Goal: Transaction & Acquisition: Purchase product/service

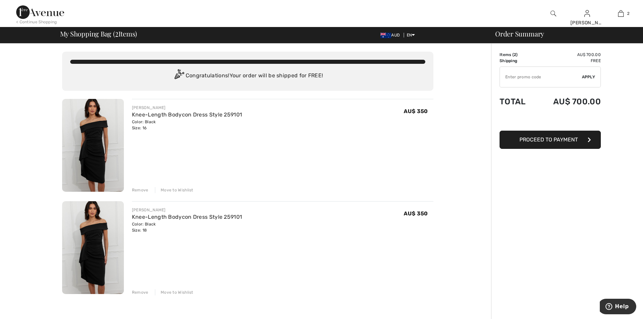
click at [136, 293] on div "Remove" at bounding box center [140, 292] width 17 height 6
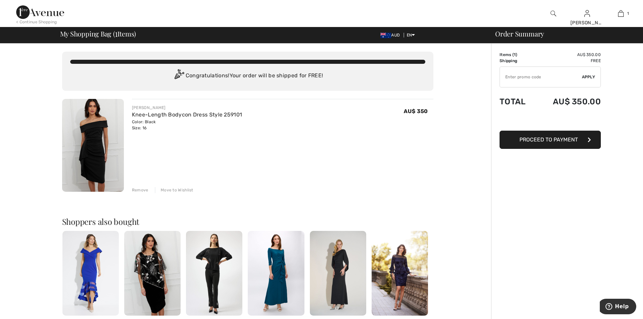
click at [529, 139] on span "Proceed to Payment" at bounding box center [548, 139] width 58 height 6
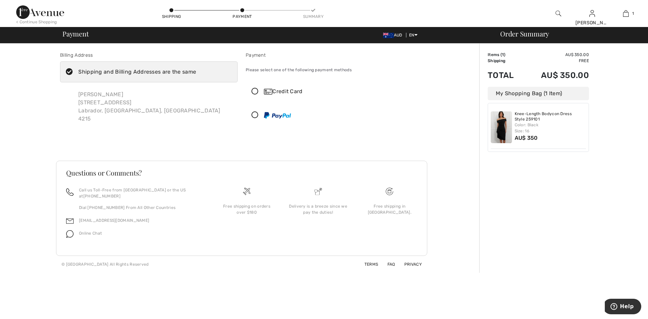
click at [253, 92] on icon at bounding box center [255, 91] width 18 height 7
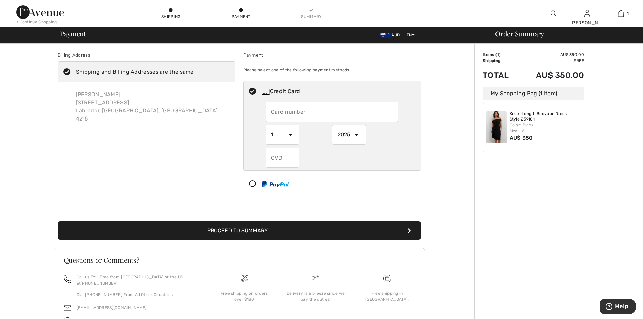
click at [281, 114] on input "text" at bounding box center [332, 112] width 133 height 20
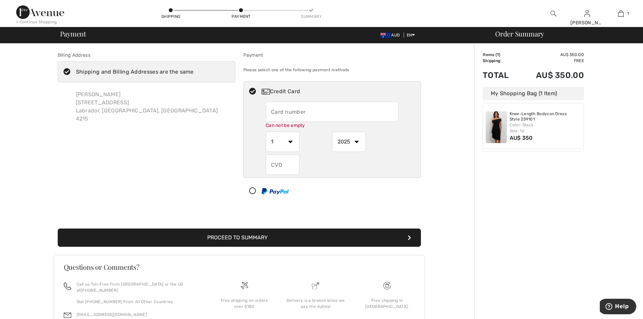
type input "4017954219832947"
select select "2028"
type input "624"
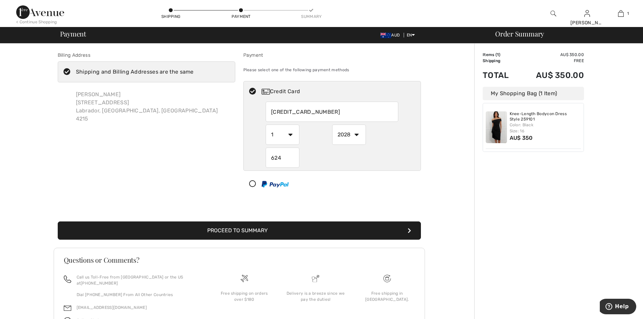
click at [279, 228] on button "Proceed to Summary" at bounding box center [239, 230] width 363 height 18
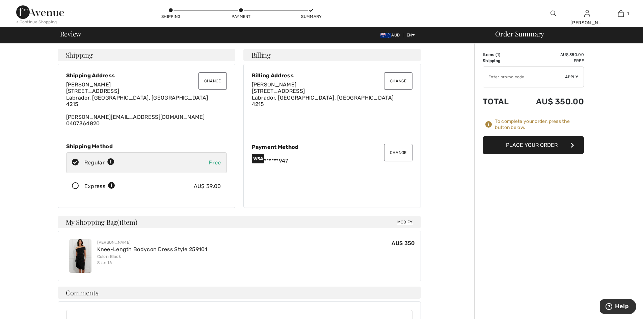
click at [396, 151] on button "Change" at bounding box center [398, 153] width 28 height 18
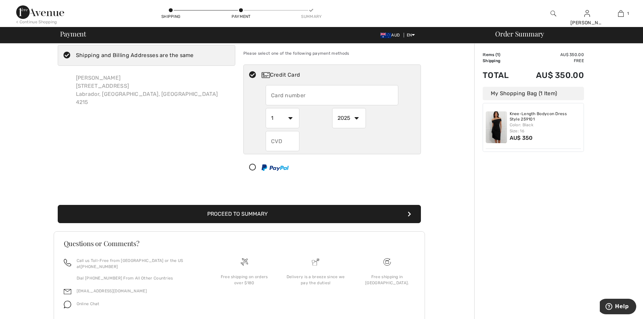
click at [272, 94] on input "text" at bounding box center [332, 95] width 133 height 20
radio input "true"
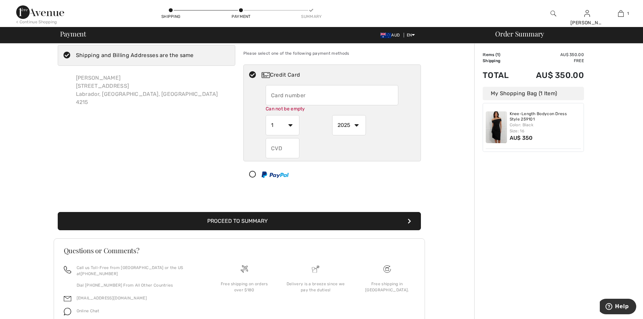
type input "[CREDIT_CARD_NUMBER]"
select select "2028"
type input "624"
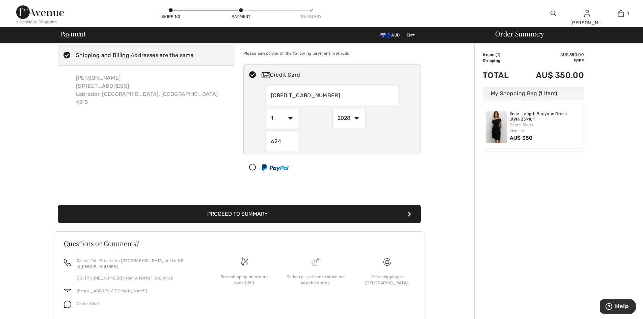
click at [320, 208] on button "Proceed to Summary" at bounding box center [239, 214] width 363 height 18
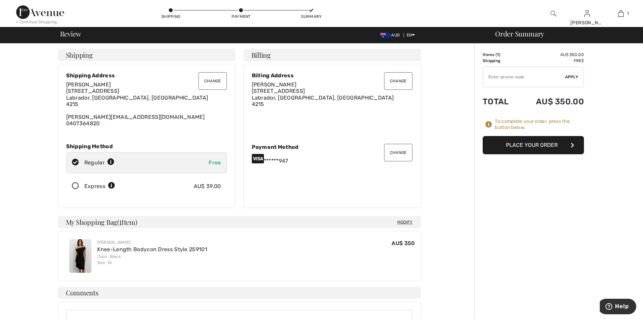
click at [545, 143] on button "Place Your Order" at bounding box center [532, 145] width 101 height 18
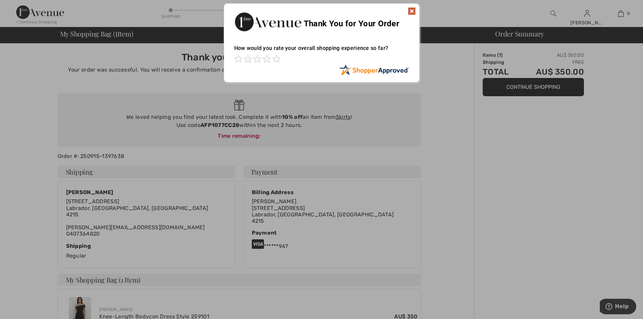
click at [413, 10] on img at bounding box center [412, 11] width 8 height 8
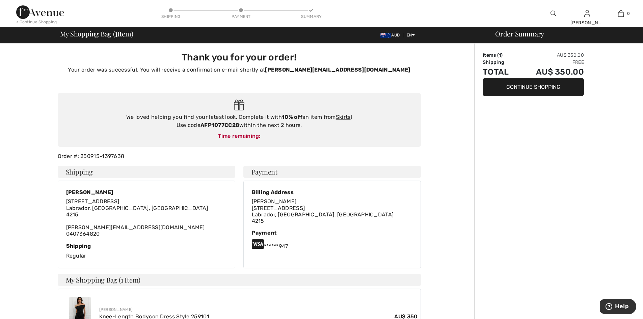
click at [413, 10] on div "< Continue Shopping Shipping Payment Summary Amanda Hi, Amanda! 160 Reward poin…" at bounding box center [321, 13] width 643 height 27
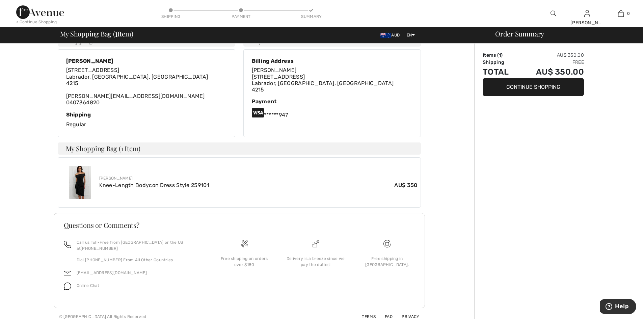
scroll to position [130, 0]
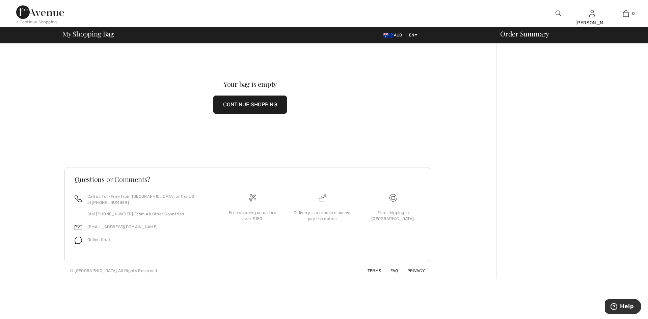
click at [266, 104] on button "CONTINUE SHOPPING" at bounding box center [250, 104] width 74 height 18
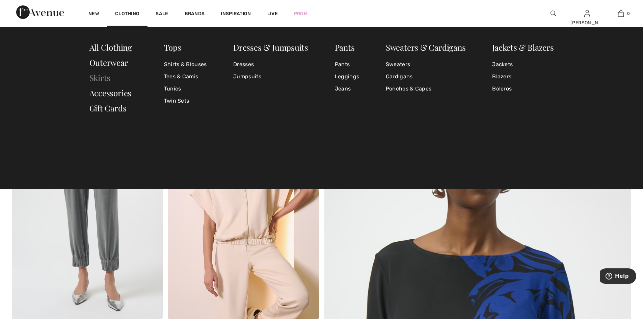
click at [108, 77] on link "Skirts" at bounding box center [99, 77] width 21 height 11
